Goal: Browse casually: Explore the website without a specific task or goal

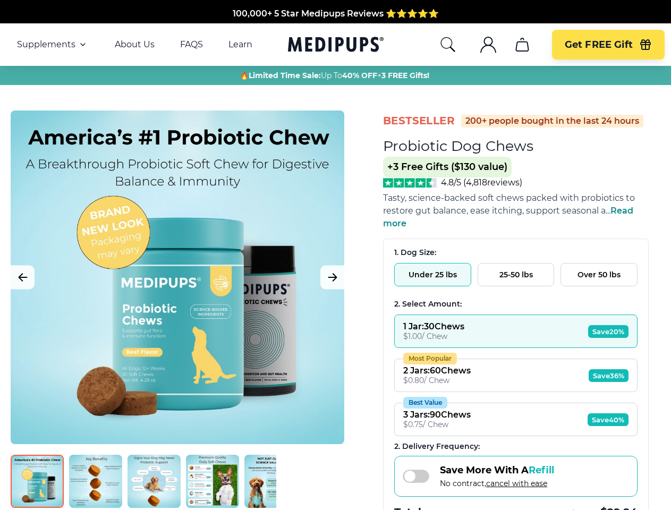
click at [53, 45] on span "Supplements" at bounding box center [46, 44] width 58 height 11
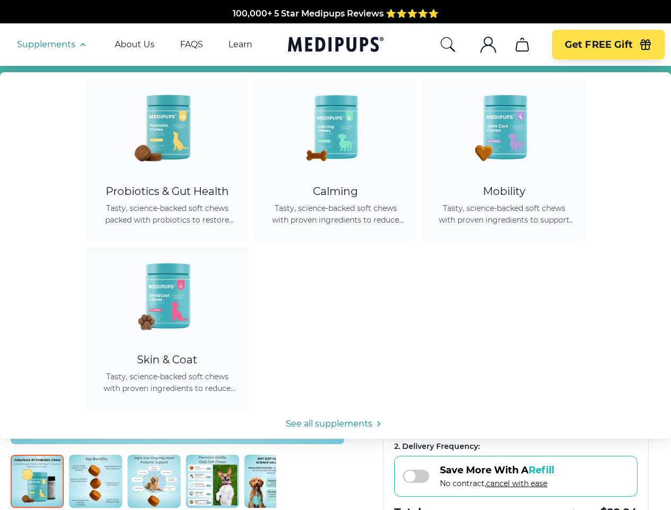
click at [82, 45] on icon "button" at bounding box center [83, 44] width 13 height 13
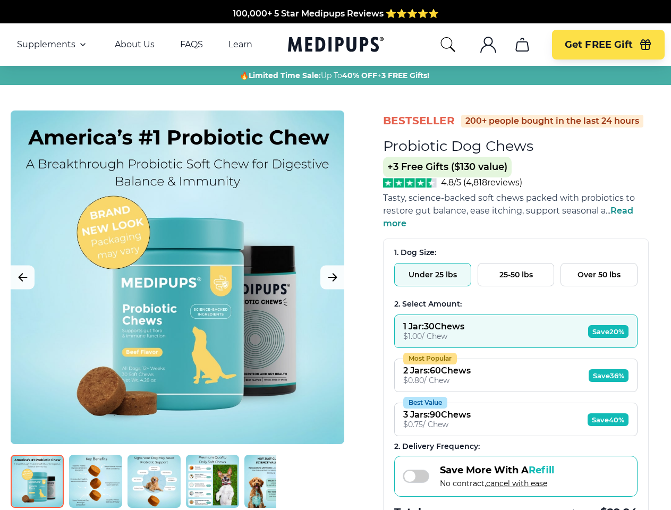
click at [447, 45] on icon "search" at bounding box center [447, 44] width 17 height 17
click at [488, 45] on icon ".cls-1{fill:none;stroke:currentColor;stroke-miterlimit:10;stroke-width:1.5px;}" at bounding box center [488, 44] width 17 height 17
click at [522, 45] on icon "cart" at bounding box center [522, 44] width 17 height 17
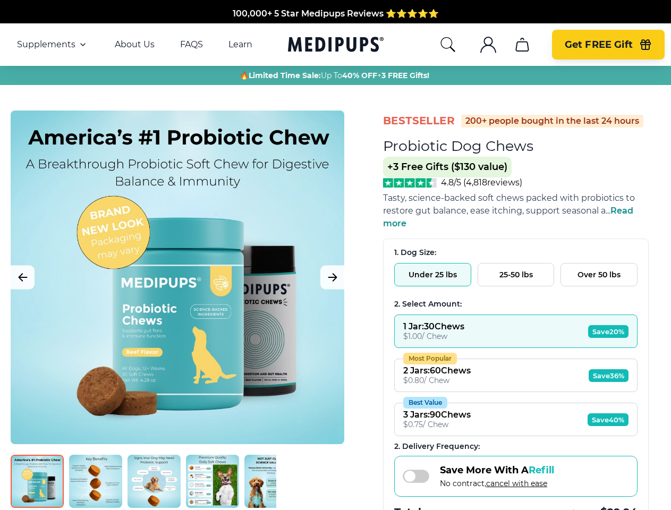
click at [646, 45] on icon "button" at bounding box center [646, 46] width 10 height 7
